Goal: Complete application form

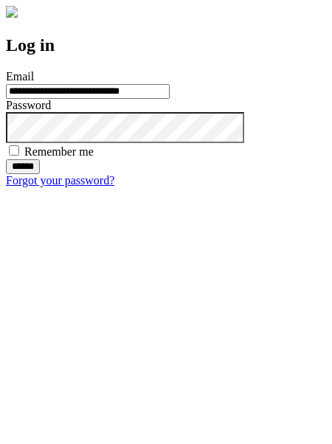
type input "**********"
click at [40, 174] on input "******" at bounding box center [23, 166] width 34 height 15
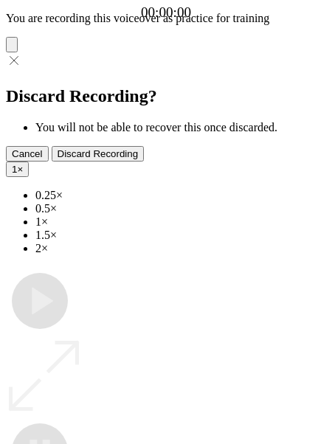
type input "**********"
